Goal: Find specific page/section: Find specific page/section

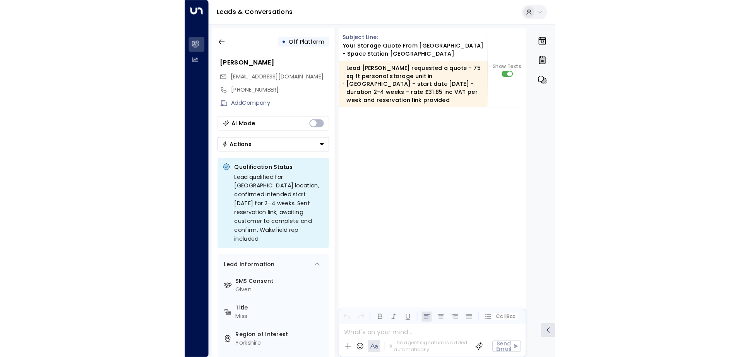
scroll to position [916, 0]
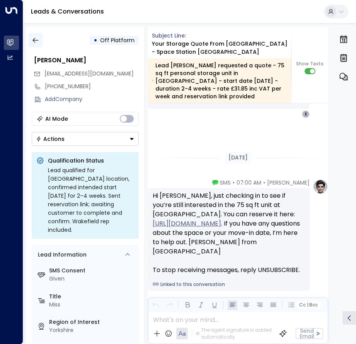
click at [36, 39] on icon "button" at bounding box center [36, 40] width 8 height 8
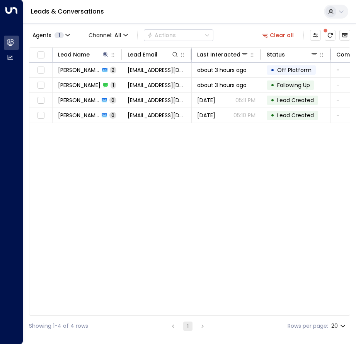
click at [277, 39] on button "Clear all" at bounding box center [278, 35] width 39 height 11
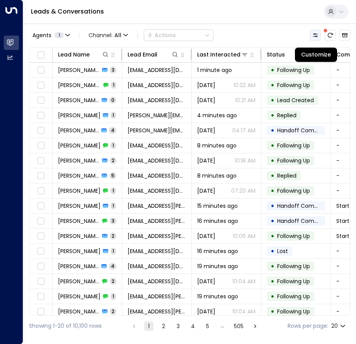
click at [317, 38] on icon "Customize" at bounding box center [316, 35] width 6 height 6
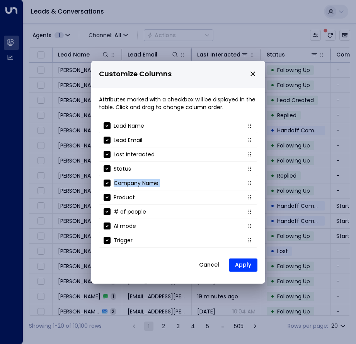
drag, startPoint x: 257, startPoint y: 162, endPoint x: 255, endPoint y: 182, distance: 20.2
click at [255, 182] on ul "Lead Name Lead Email Last Interacted Status Company Name Product # of people AI…" at bounding box center [178, 185] width 159 height 132
click at [210, 263] on button "Cancel" at bounding box center [209, 265] width 33 height 14
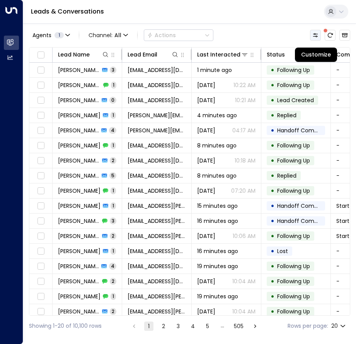
click at [316, 38] on button "Customize" at bounding box center [315, 35] width 11 height 11
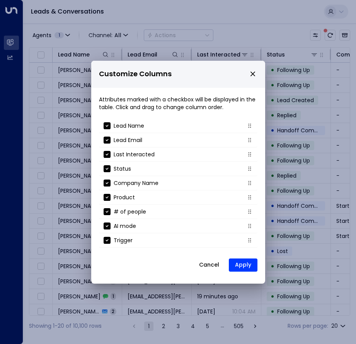
click at [211, 267] on button "Cancel" at bounding box center [209, 265] width 33 height 14
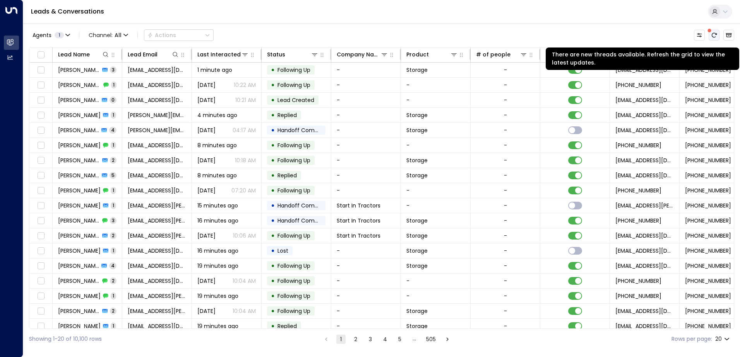
click at [356, 35] on icon "There are new threads available. Refresh the grid to view the latest updates." at bounding box center [714, 35] width 6 height 6
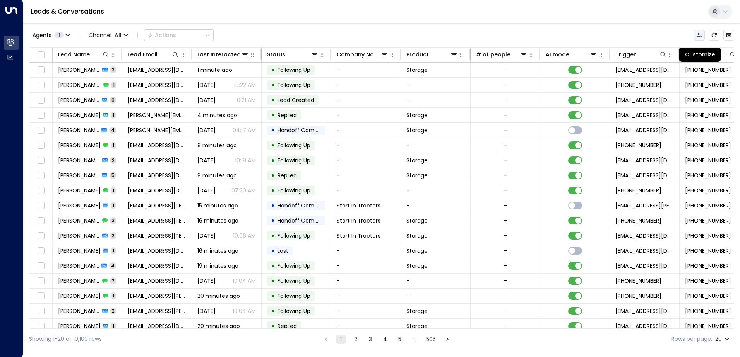
click at [356, 37] on icon "Customize" at bounding box center [699, 35] width 5 height 4
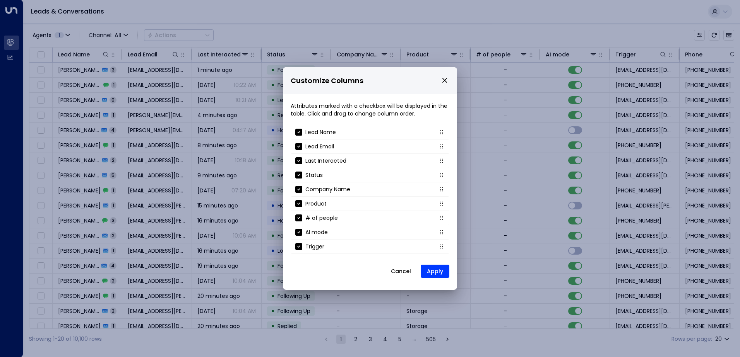
click at [356, 81] on icon "close" at bounding box center [444, 80] width 7 height 7
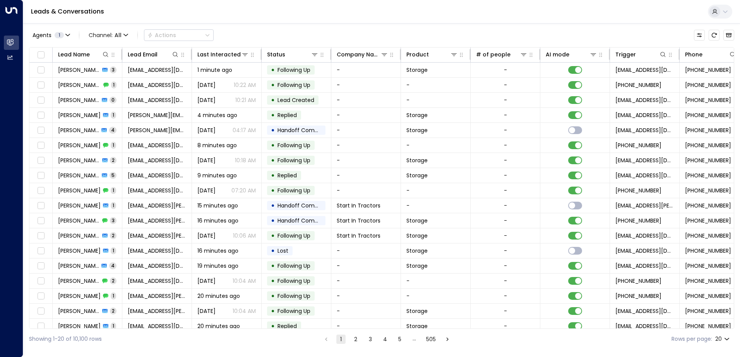
click at [356, 12] on icon at bounding box center [725, 12] width 6 height 6
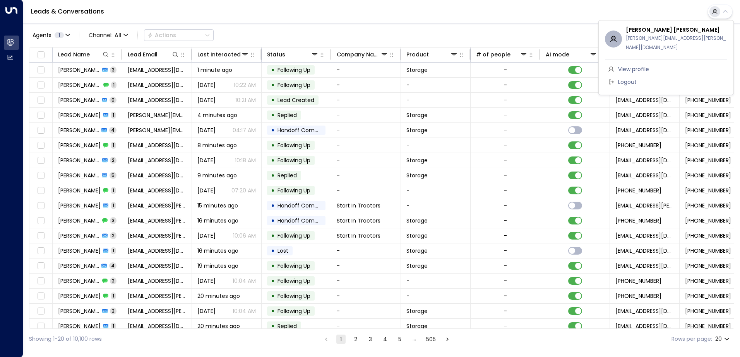
click at [356, 12] on div at bounding box center [370, 178] width 740 height 357
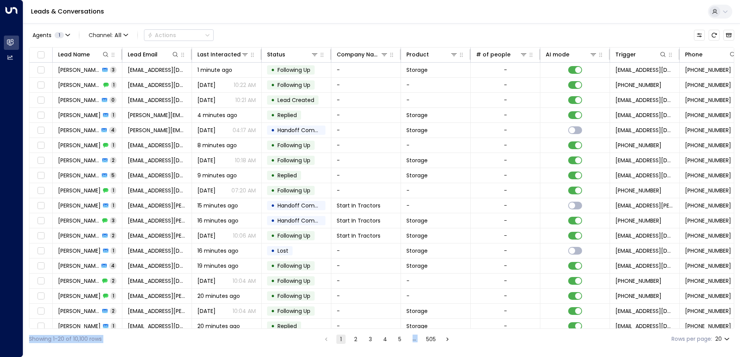
scroll to position [38, 0]
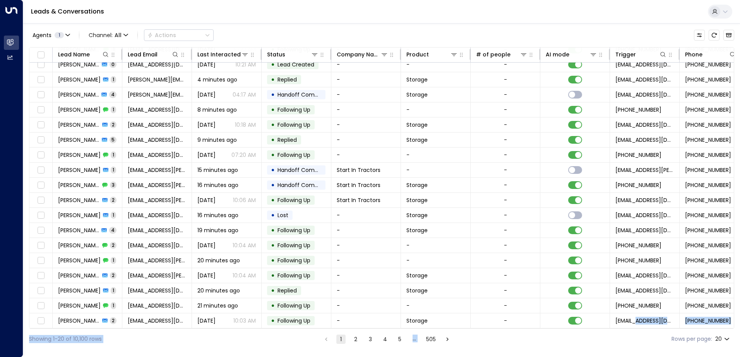
drag, startPoint x: 551, startPoint y: 329, endPoint x: 638, endPoint y: 327, distance: 87.1
click at [356, 327] on div "Agents 1 Channel: All Actions Lead Name Lead Email Last Interacted Status Compa…" at bounding box center [381, 186] width 705 height 326
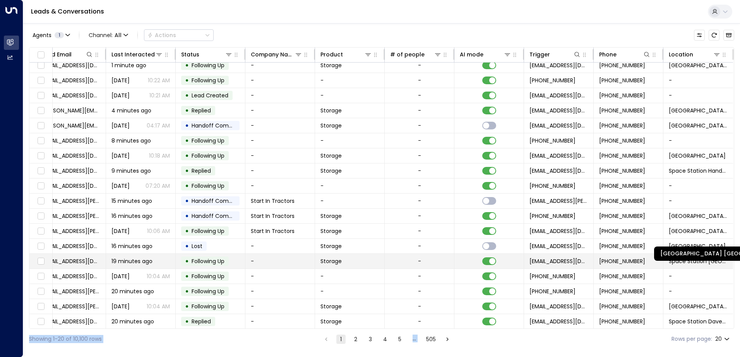
scroll to position [0, 88]
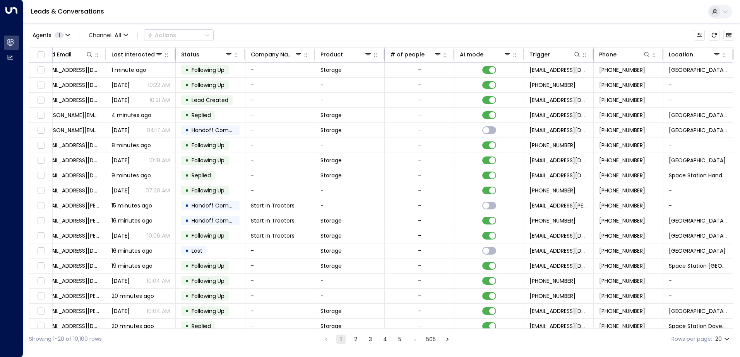
click at [356, 35] on div "Agents 1 Channel: All Actions" at bounding box center [381, 35] width 705 height 16
click at [356, 55] on icon at bounding box center [716, 54] width 5 height 3
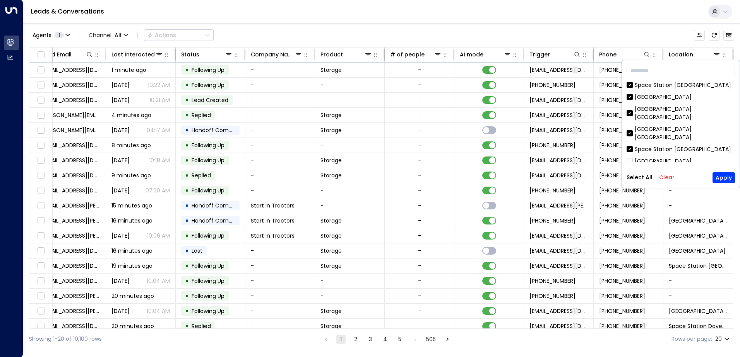
click at [356, 145] on div "Space Station [GEOGRAPHIC_DATA]" at bounding box center [680, 149] width 108 height 8
click at [356, 89] on div "Space Station [GEOGRAPHIC_DATA]" at bounding box center [680, 85] width 108 height 8
click at [356, 177] on button "Apply" at bounding box center [723, 178] width 22 height 11
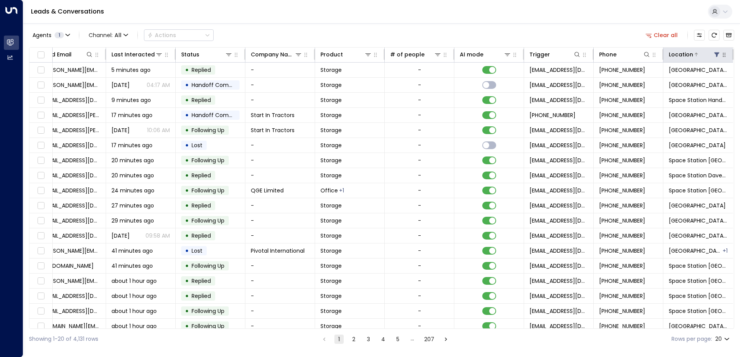
click at [356, 58] on button at bounding box center [717, 55] width 8 height 8
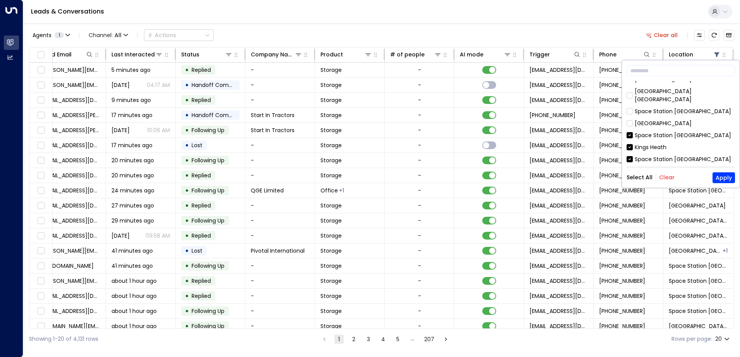
scroll to position [52, 0]
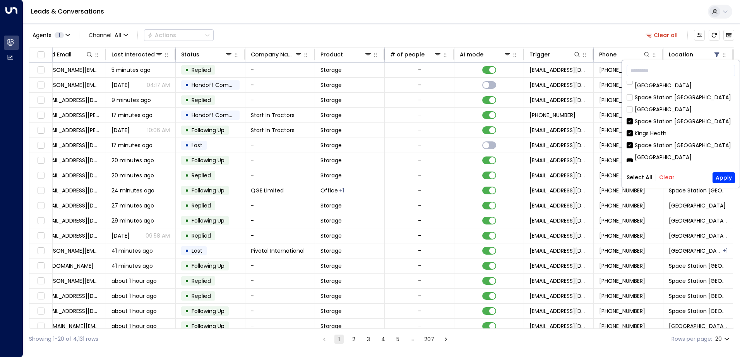
click at [356, 130] on div "Kings Heath" at bounding box center [650, 134] width 32 height 8
click at [356, 142] on div "Space Station [GEOGRAPHIC_DATA]" at bounding box center [682, 146] width 96 height 8
drag, startPoint x: 658, startPoint y: 140, endPoint x: 656, endPoint y: 149, distance: 9.1
click at [356, 154] on div "[GEOGRAPHIC_DATA] [GEOGRAPHIC_DATA]" at bounding box center [684, 162] width 100 height 16
click at [356, 174] on div "Space Station Cricklewood" at bounding box center [670, 178] width 72 height 8
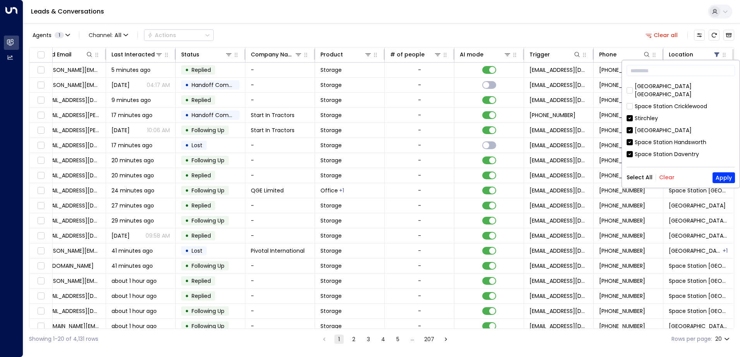
scroll to position [109, 0]
click at [356, 129] on div "Stirchley" at bounding box center [680, 133] width 108 height 8
click at [356, 141] on div "[GEOGRAPHIC_DATA]" at bounding box center [662, 145] width 57 height 8
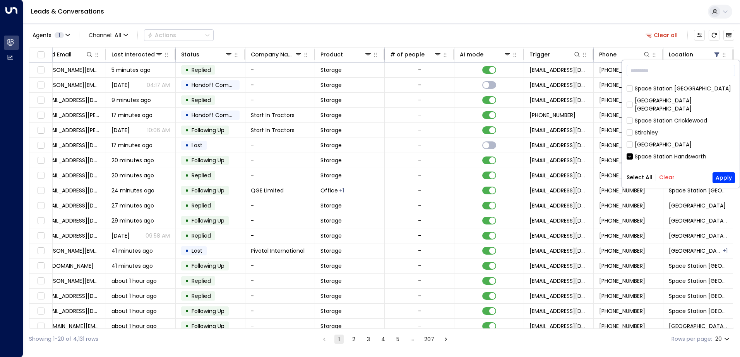
click at [356, 153] on div "Space Station Handsworth" at bounding box center [670, 157] width 72 height 8
click at [356, 165] on div "Space Station Daventry" at bounding box center [666, 169] width 64 height 8
click at [356, 177] on div "[GEOGRAPHIC_DATA] [GEOGRAPHIC_DATA]" at bounding box center [684, 185] width 100 height 16
drag, startPoint x: 735, startPoint y: 115, endPoint x: 735, endPoint y: 128, distance: 12.8
click at [356, 128] on div "​ [GEOGRAPHIC_DATA] [GEOGRAPHIC_DATA] [GEOGRAPHIC_DATA] [GEOGRAPHIC_DATA] [GEOG…" at bounding box center [681, 124] width 118 height 128
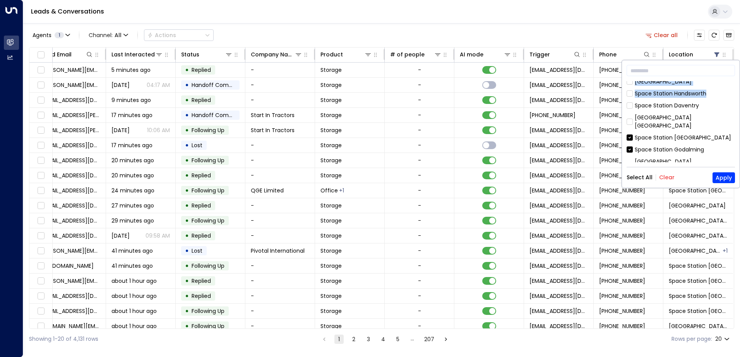
scroll to position [180, 0]
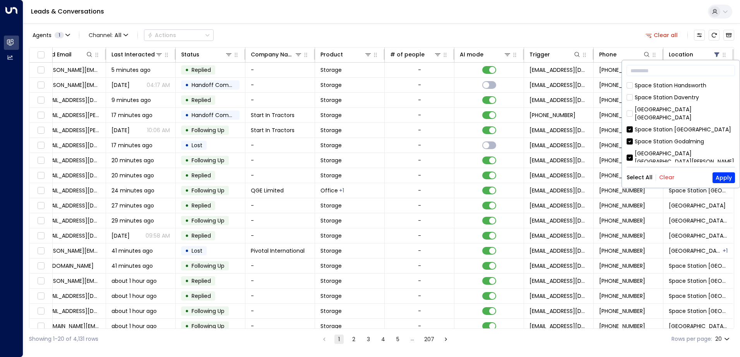
click at [356, 126] on div "Space Station [GEOGRAPHIC_DATA]" at bounding box center [682, 130] width 96 height 8
click at [356, 138] on div "Space Station Godalming" at bounding box center [668, 142] width 69 height 8
click at [356, 150] on div "[GEOGRAPHIC_DATA] [GEOGRAPHIC_DATA][PERSON_NAME]" at bounding box center [684, 158] width 100 height 16
click at [356, 170] on div "Space Station [GEOGRAPHIC_DATA]" at bounding box center [682, 174] width 96 height 8
click at [356, 194] on div "Space Station [GEOGRAPHIC_DATA]" at bounding box center [682, 198] width 96 height 8
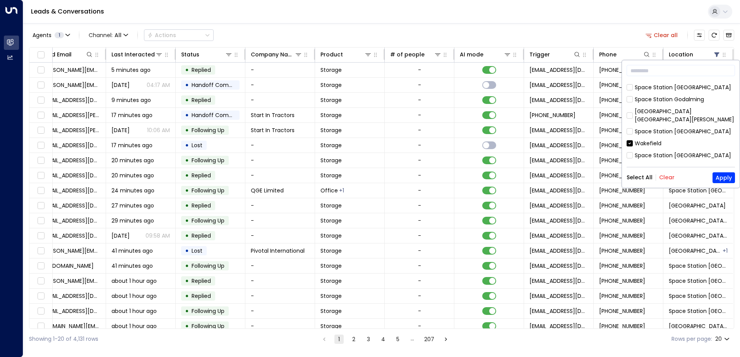
scroll to position [222, 0]
click at [356, 163] on div "Space Station [GEOGRAPHIC_DATA]" at bounding box center [682, 167] width 96 height 8
drag, startPoint x: 684, startPoint y: 135, endPoint x: 684, endPoint y: 140, distance: 5.1
click at [356, 175] on div "[GEOGRAPHIC_DATA] [GEOGRAPHIC_DATA]" at bounding box center [684, 183] width 100 height 16
click at [356, 195] on div "Space Station Uxbrige" at bounding box center [663, 199] width 59 height 8
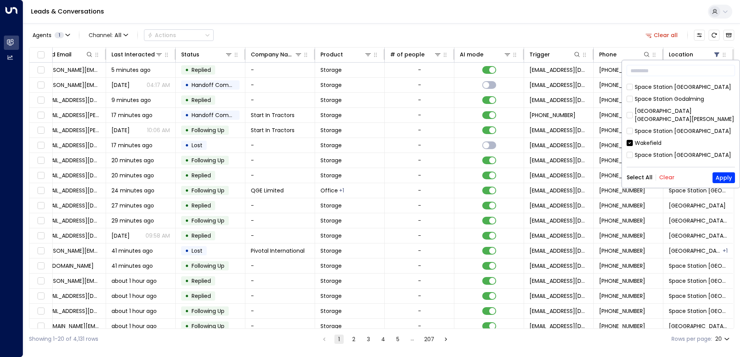
scroll to position [251, 0]
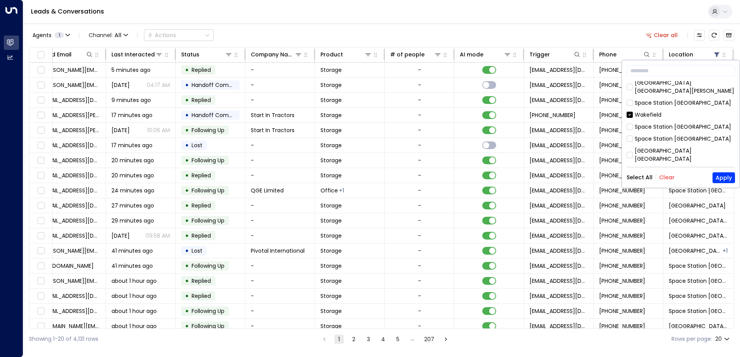
click at [356, 179] on div "Space Station Solihield" at bounding box center [664, 183] width 61 height 8
click at [356, 191] on div "Doncaster" at bounding box center [648, 195] width 28 height 8
click at [356, 203] on div "[GEOGRAPHIC_DATA]" at bounding box center [662, 207] width 57 height 8
click at [356, 180] on button "Apply" at bounding box center [723, 178] width 22 height 11
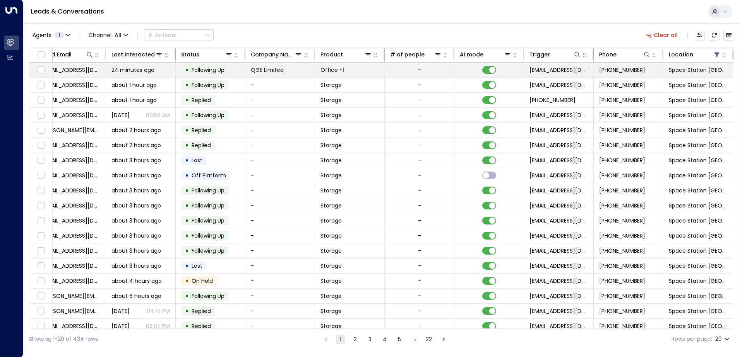
click at [261, 70] on span "QGE Limited" at bounding box center [267, 70] width 33 height 8
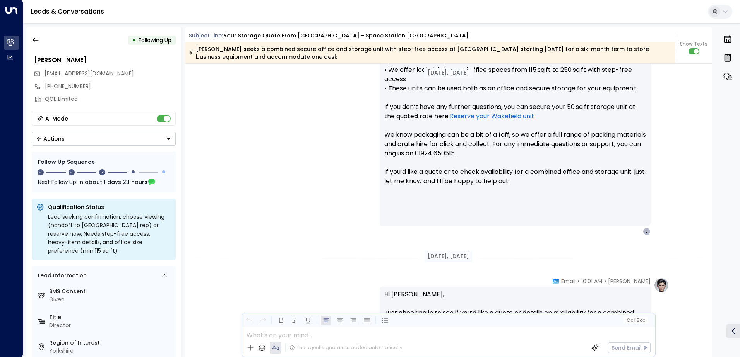
scroll to position [1497, 0]
click at [35, 42] on icon "button" at bounding box center [36, 40] width 8 height 8
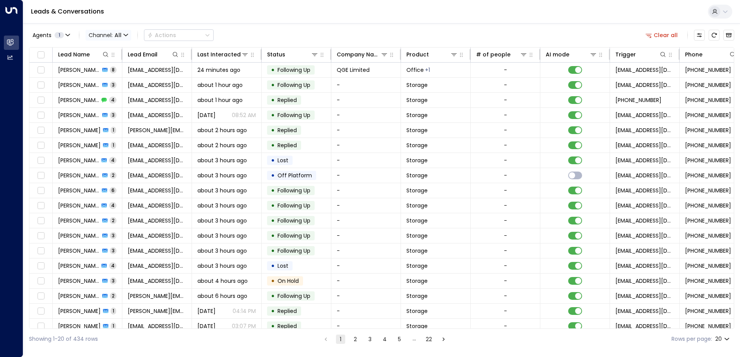
click at [126, 33] on icon "button" at bounding box center [125, 35] width 5 height 5
click at [257, 31] on div at bounding box center [370, 178] width 740 height 357
click at [356, 36] on icon "Customize" at bounding box center [699, 35] width 6 height 6
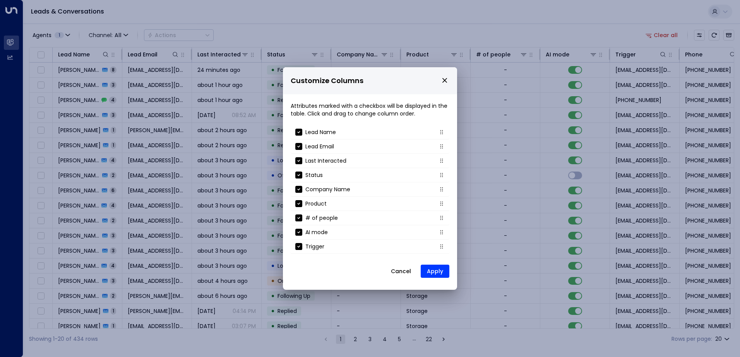
click at [356, 83] on icon "close" at bounding box center [444, 80] width 7 height 7
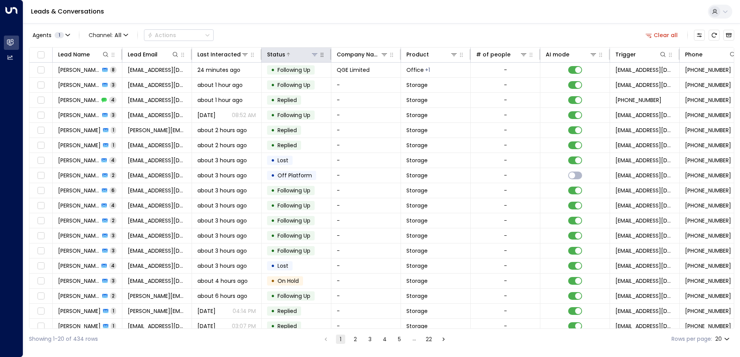
click at [314, 56] on icon at bounding box center [314, 54] width 6 height 6
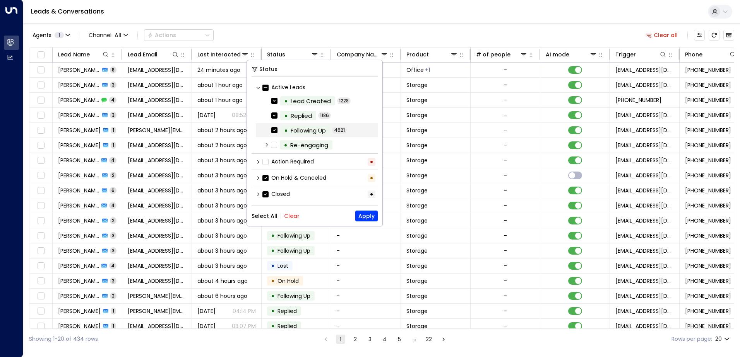
scroll to position [1, 0]
click at [288, 215] on button "Clear" at bounding box center [291, 216] width 15 height 6
click at [356, 215] on button "Apply" at bounding box center [366, 216] width 22 height 11
